Goal: Information Seeking & Learning: Find contact information

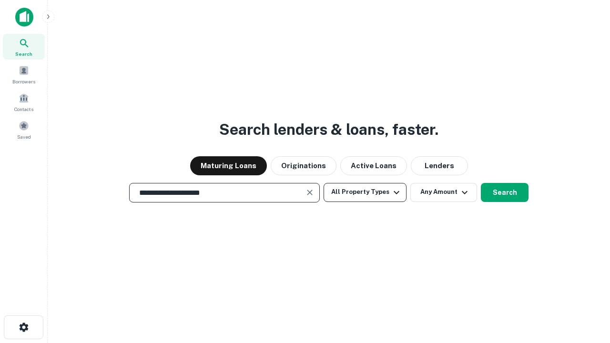
type input "**********"
click at [365, 192] on button "All Property Types" at bounding box center [364, 192] width 83 height 19
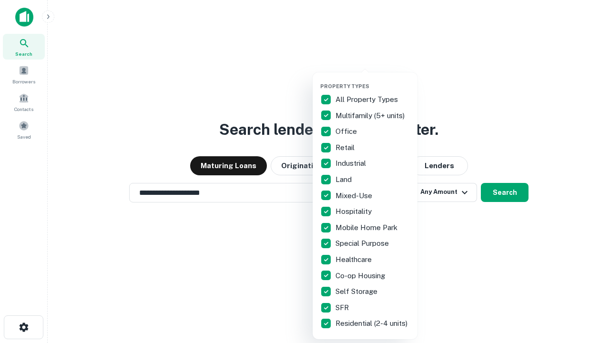
click at [373, 80] on button "button" at bounding box center [372, 80] width 105 height 0
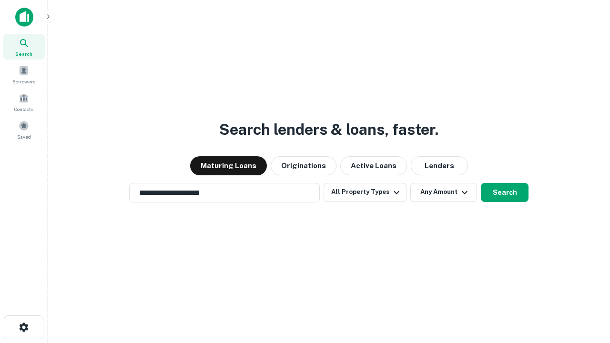
scroll to position [15, 0]
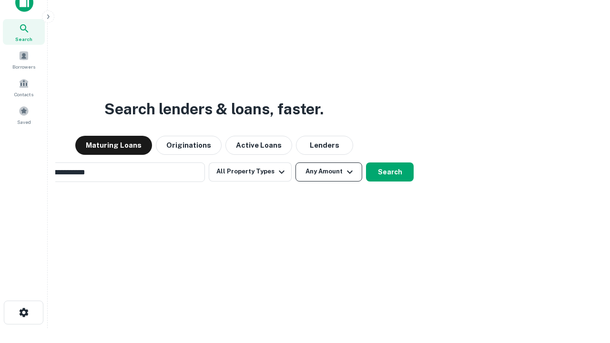
click at [295, 162] on button "Any Amount" at bounding box center [328, 171] width 67 height 19
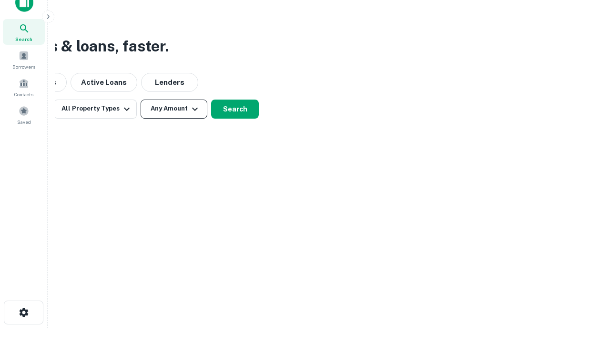
scroll to position [15, 0]
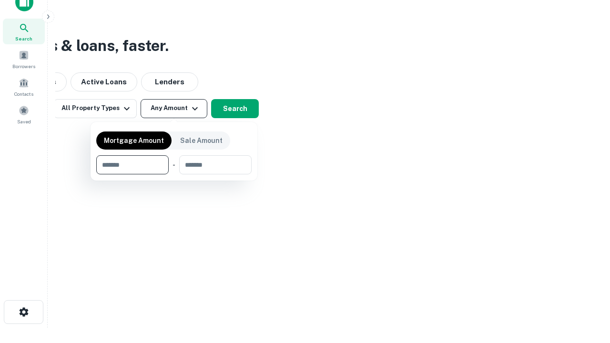
type input "*******"
click at [174, 174] on button "button" at bounding box center [173, 174] width 155 height 0
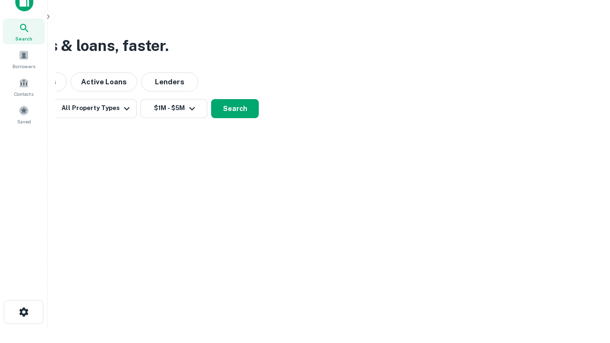
scroll to position [6, 176]
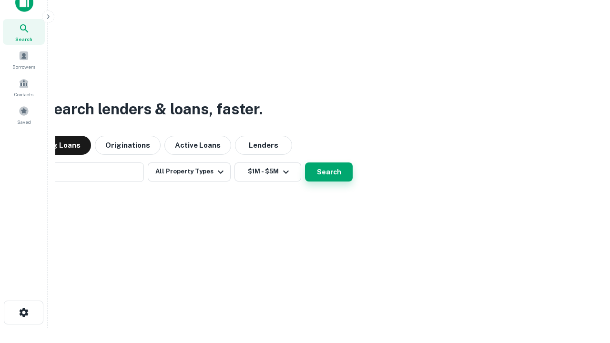
click at [305, 162] on button "Search" at bounding box center [329, 171] width 48 height 19
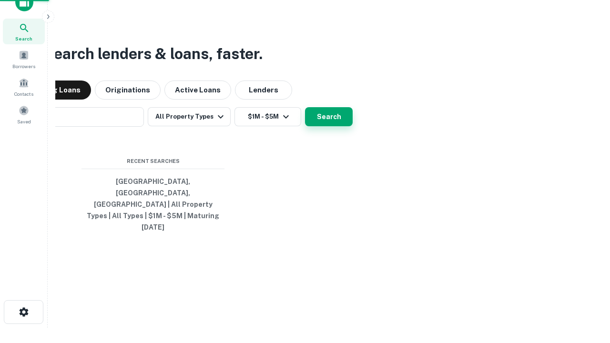
scroll to position [25, 270]
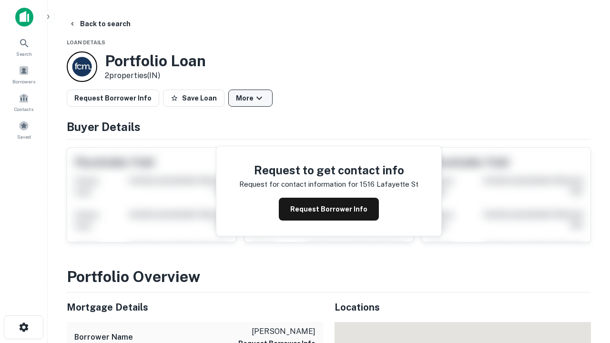
click at [250, 98] on button "More" at bounding box center [250, 98] width 44 height 17
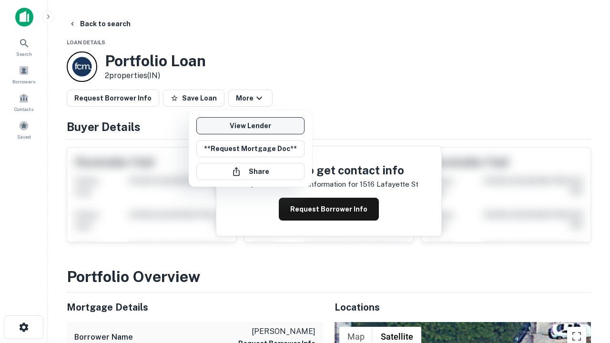
click at [250, 126] on link "View Lender" at bounding box center [250, 125] width 108 height 17
